Goal: Information Seeking & Learning: Learn about a topic

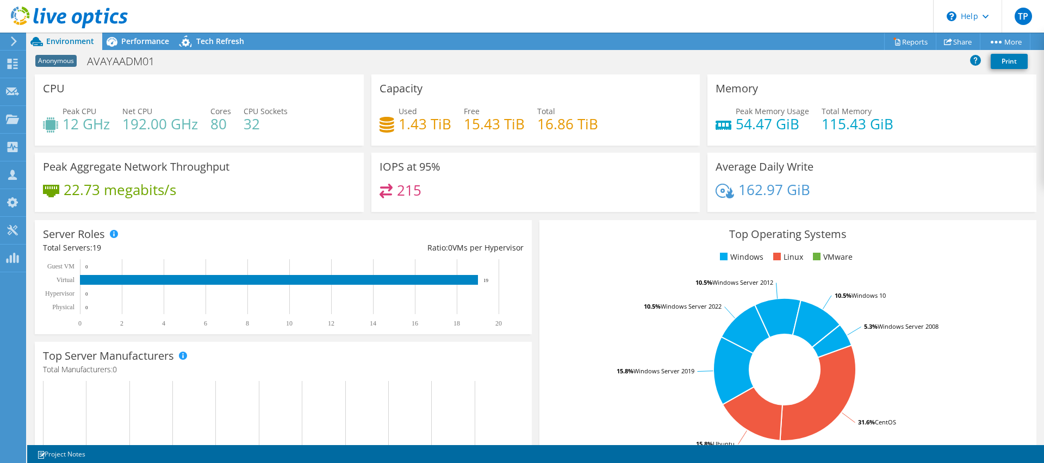
click at [73, 17] on use at bounding box center [69, 18] width 117 height 22
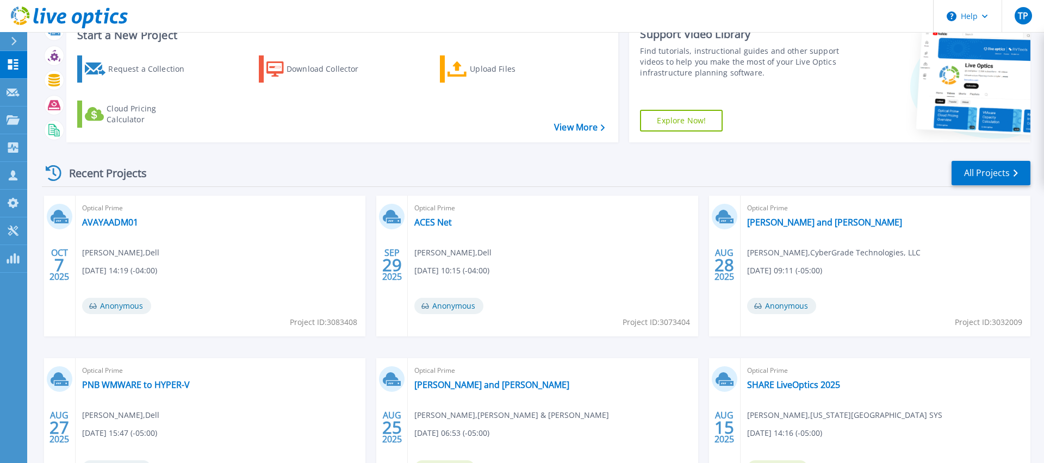
scroll to position [44, 0]
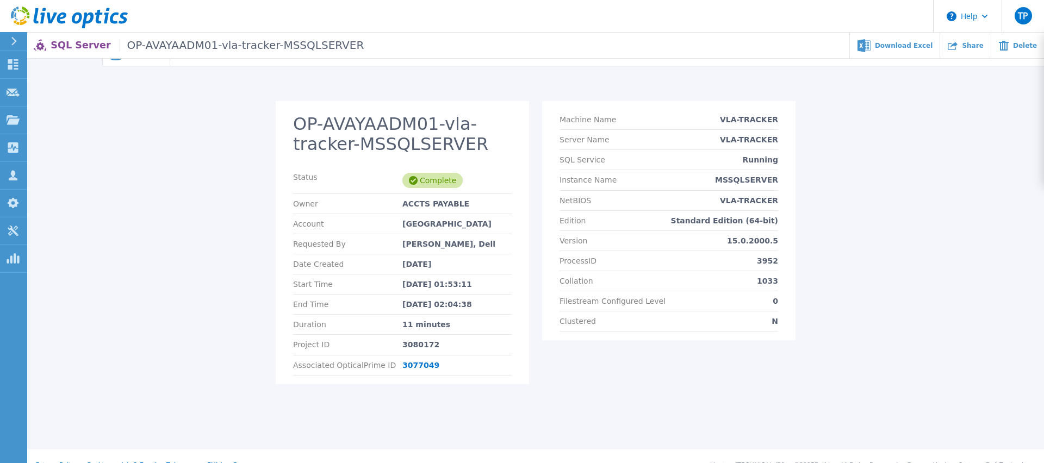
scroll to position [45, 0]
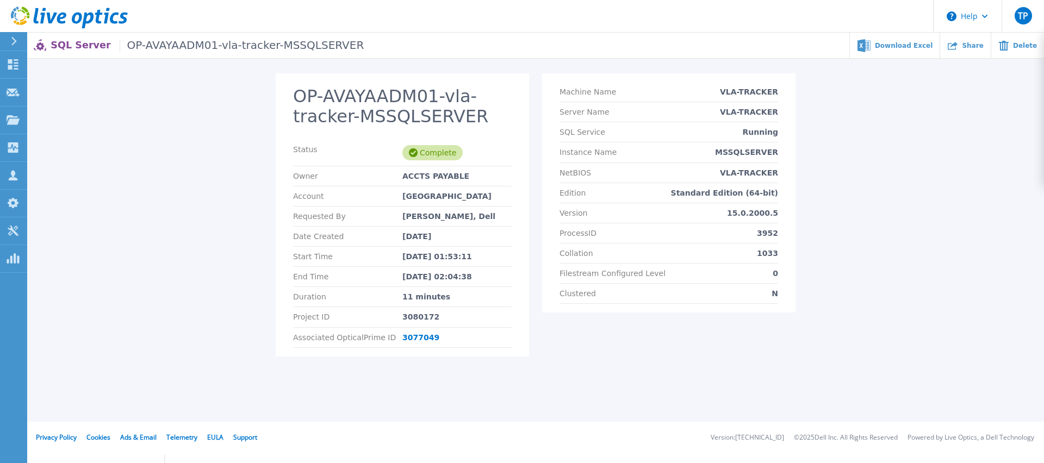
click at [144, 47] on span "OP-AVAYAADM01-vla-tracker-MSSQLSERVER" at bounding box center [242, 45] width 245 height 13
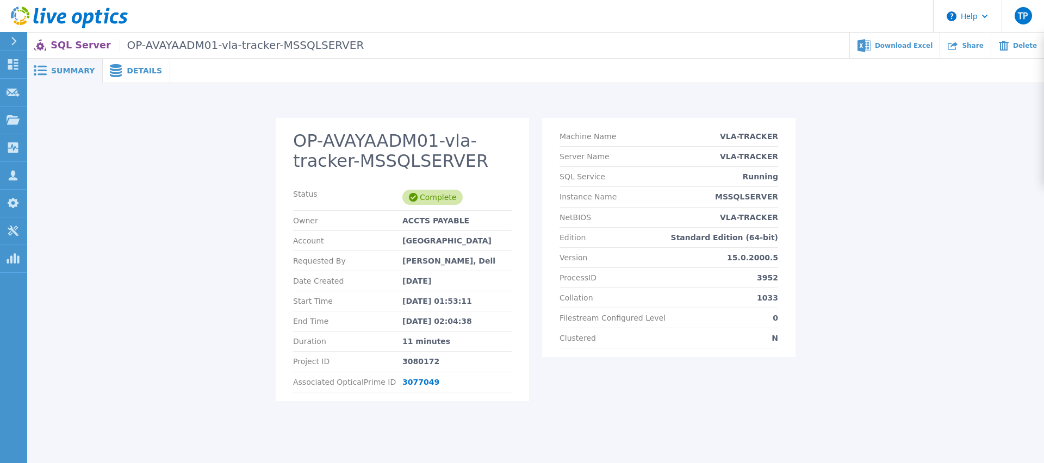
click at [139, 71] on span "Details" at bounding box center [144, 71] width 35 height 8
